Goal: Information Seeking & Learning: Learn about a topic

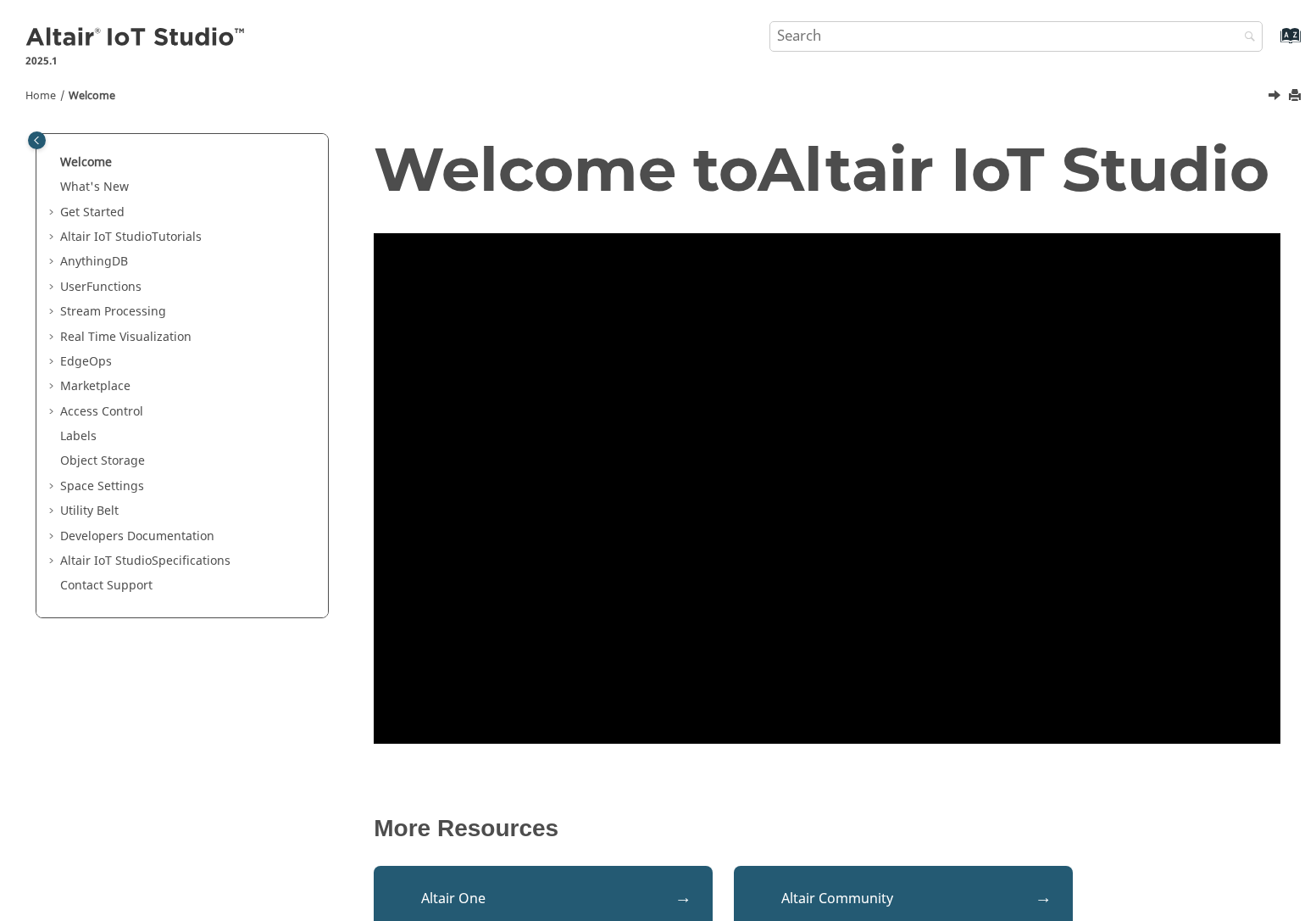
click at [48, 387] on span "Table of Contents" at bounding box center [54, 387] width 14 height 17
click at [65, 416] on span "Table of Contents" at bounding box center [66, 412] width 14 height 17
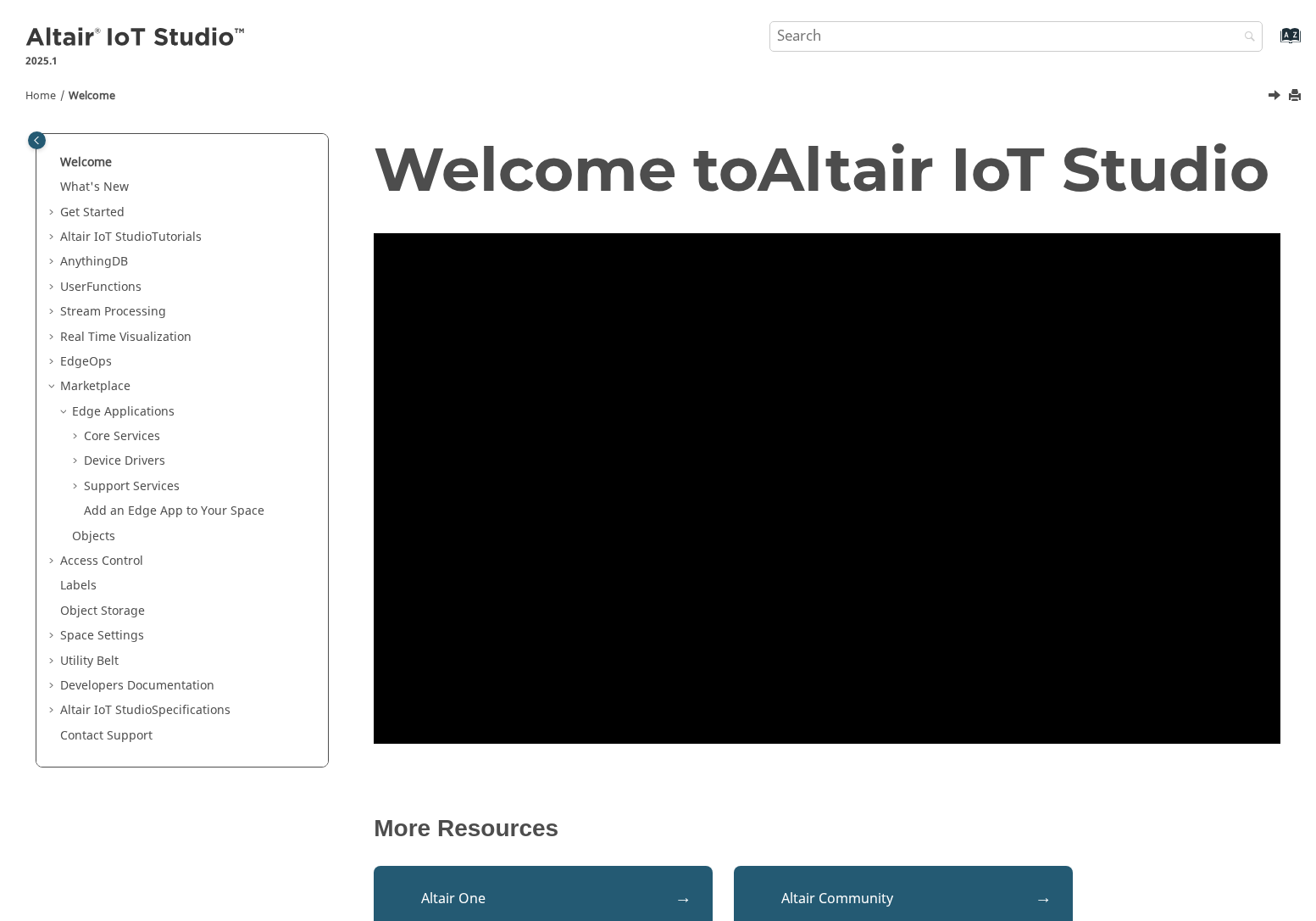
click at [54, 390] on span "Table of Contents" at bounding box center [54, 387] width 14 height 17
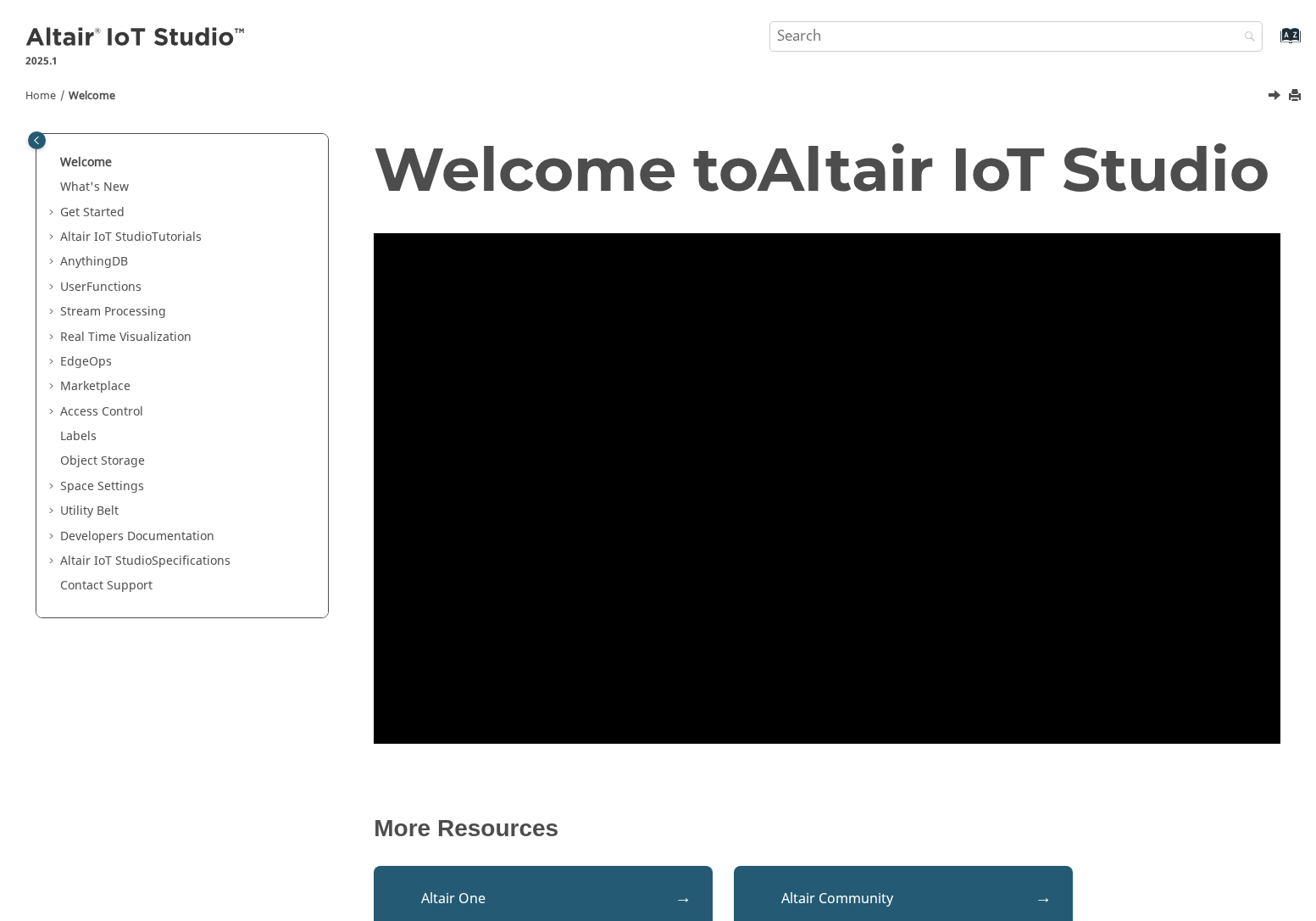
click at [49, 358] on span "Table of Contents" at bounding box center [54, 362] width 14 height 17
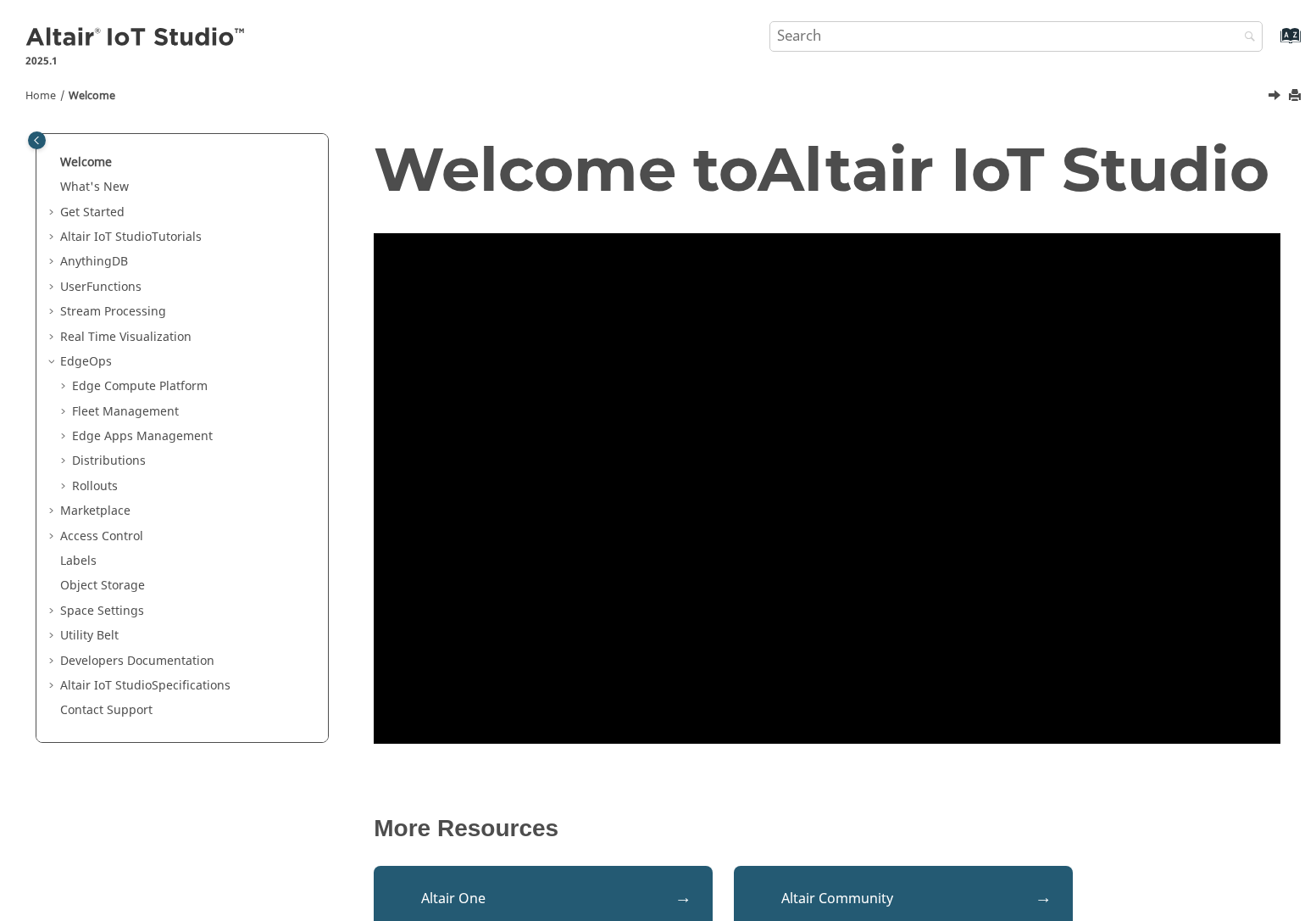
click at [66, 411] on span "Table of Contents" at bounding box center [66, 412] width 14 height 17
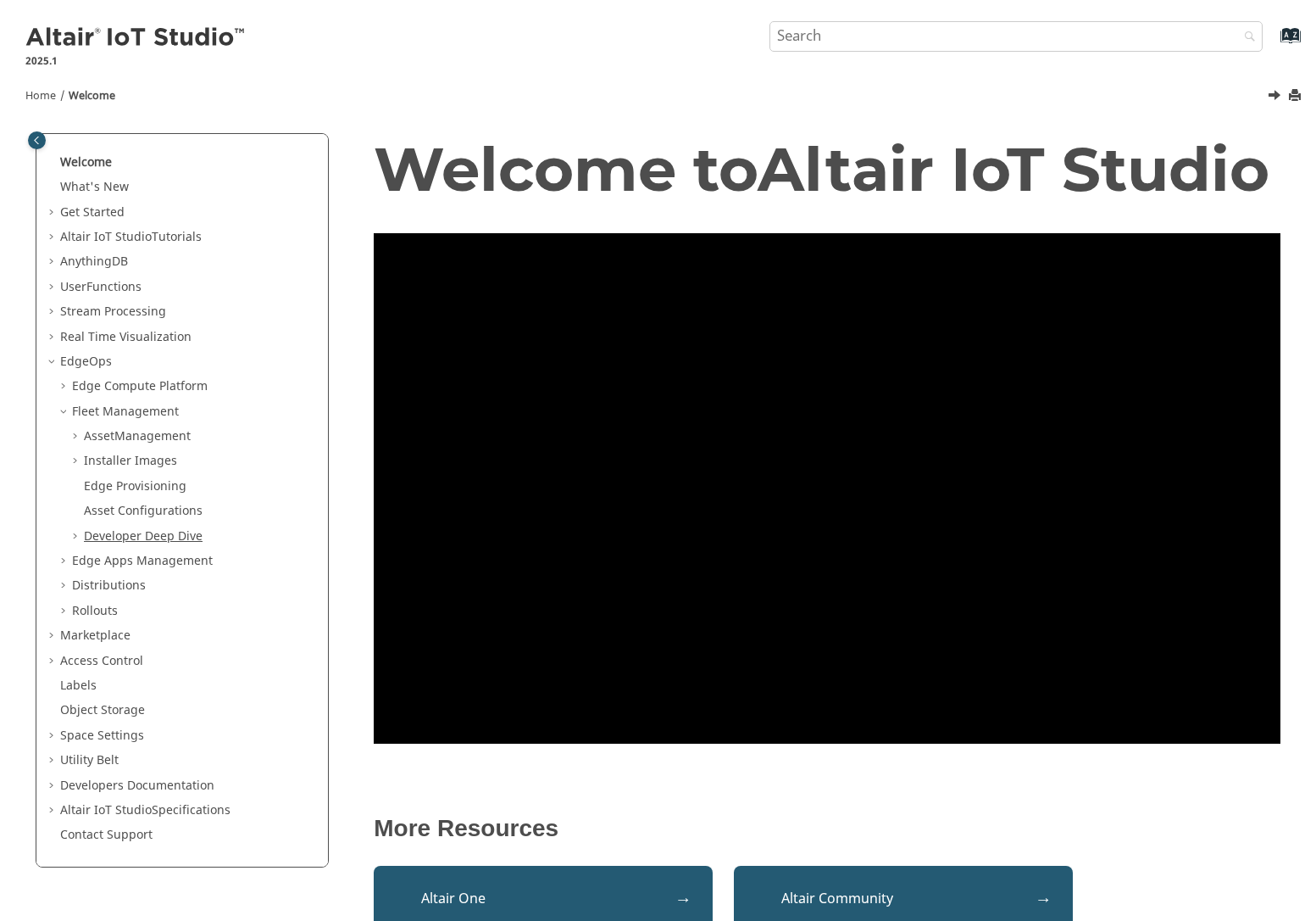
click at [129, 534] on link "Developer Deep Dive" at bounding box center [143, 536] width 119 height 18
